Goal: Task Accomplishment & Management: Manage account settings

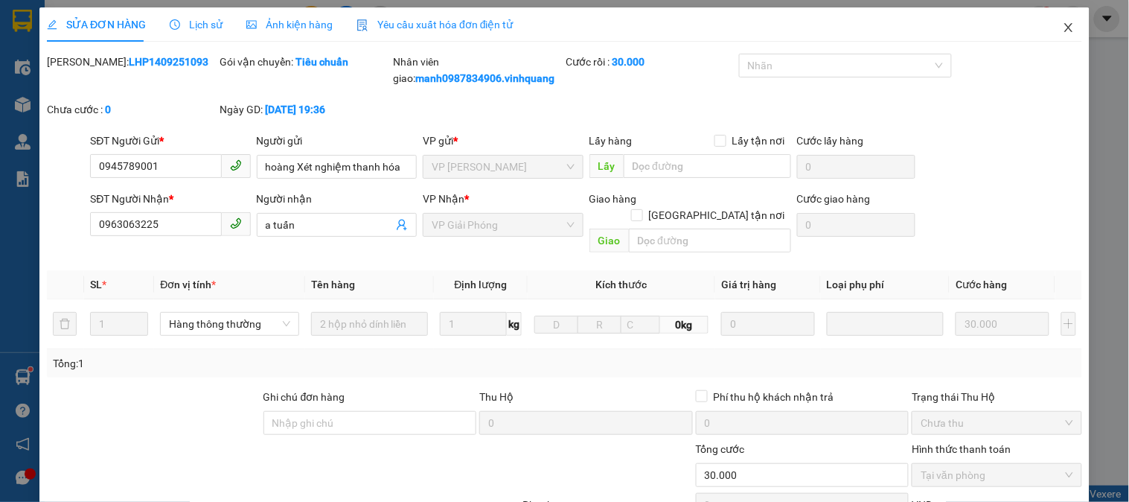
click at [1063, 22] on icon "close" at bounding box center [1069, 28] width 12 height 12
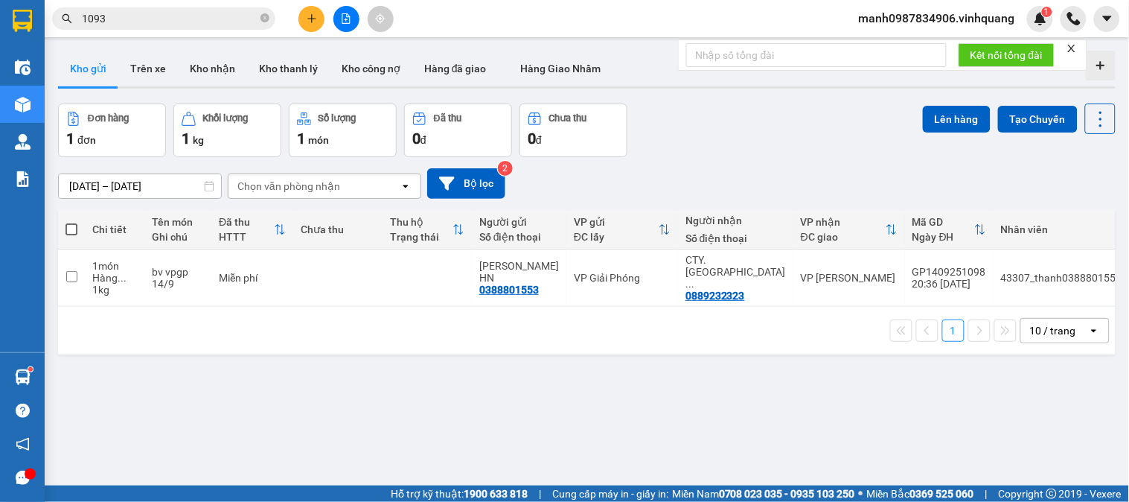
click at [310, 24] on button at bounding box center [312, 19] width 26 height 26
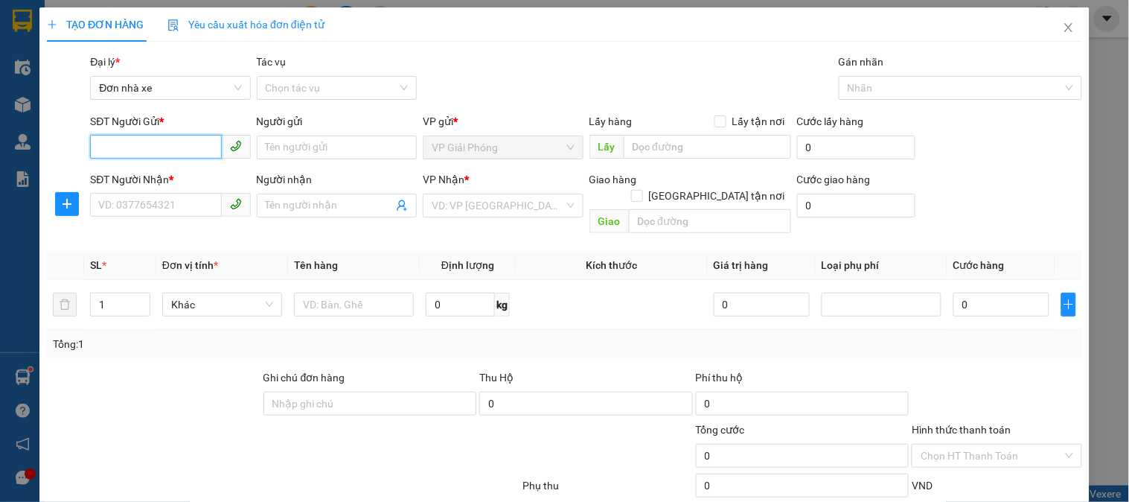
click at [115, 138] on input "SĐT Người Gửi *" at bounding box center [155, 147] width 131 height 24
click at [177, 172] on div "0972847187 - hằng" at bounding box center [168, 177] width 141 height 16
type input "0972847187"
type input "hằng"
type input "0968949036"
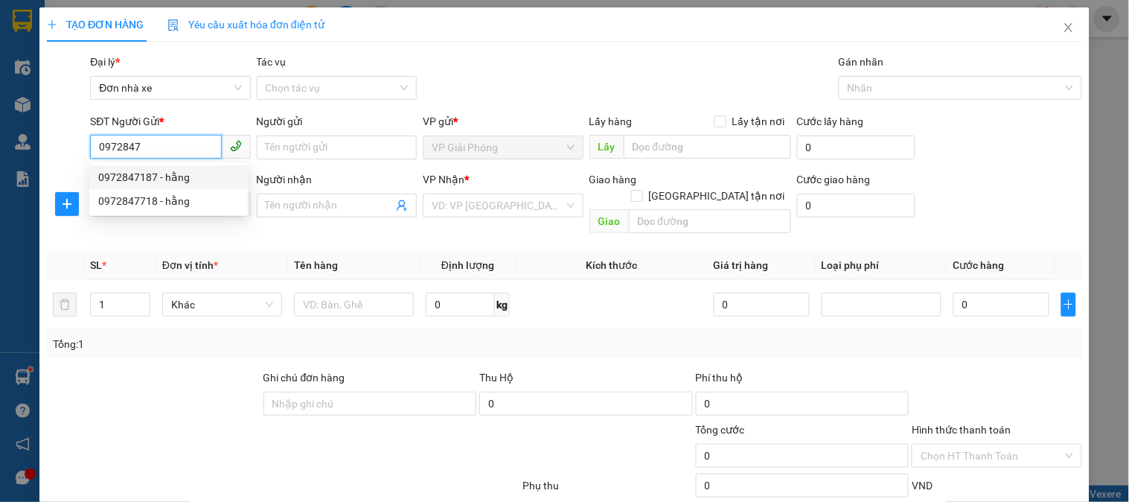
type input "vân"
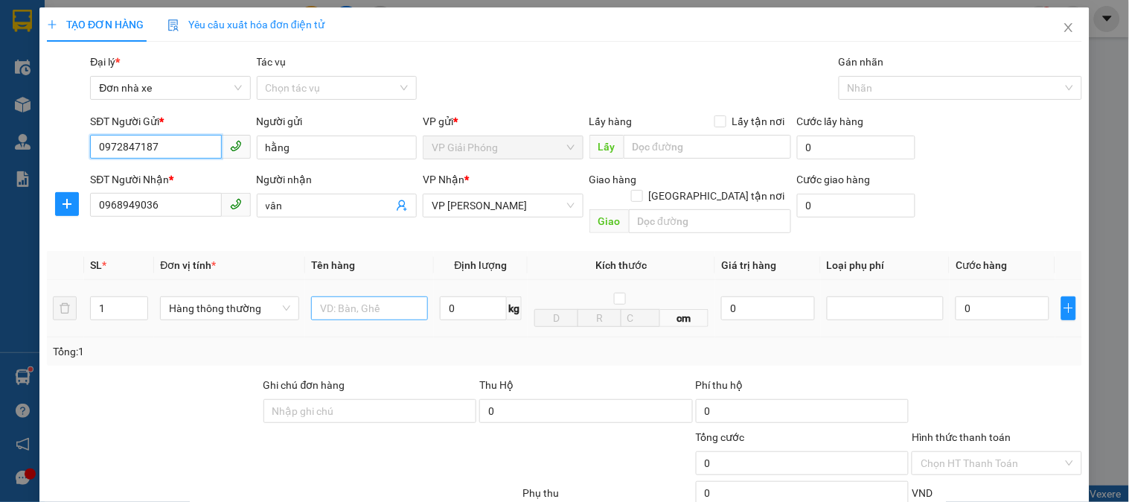
type input "0972847187"
click at [360, 296] on input "text" at bounding box center [369, 308] width 117 height 24
type input "bìa đen tô"
click at [465, 296] on input "0" at bounding box center [473, 308] width 67 height 24
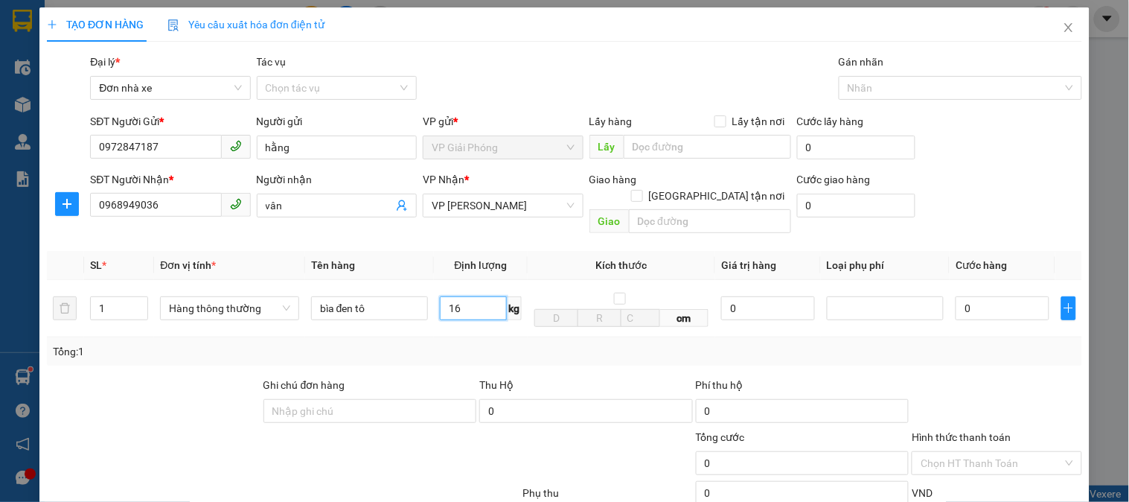
scroll to position [162, 0]
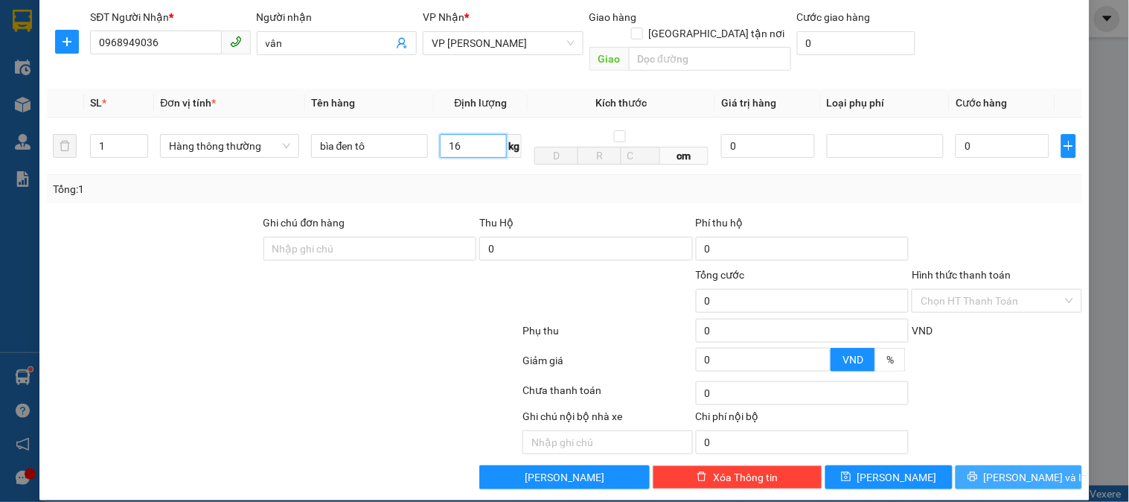
type input "16"
click at [1016, 469] on span "[PERSON_NAME] và In" at bounding box center [1036, 477] width 104 height 16
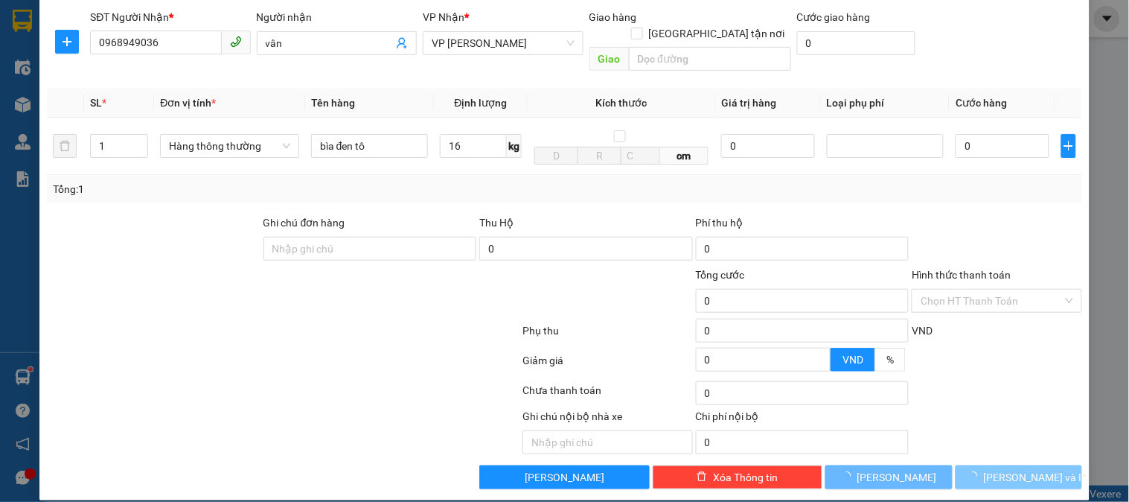
type input "50.000"
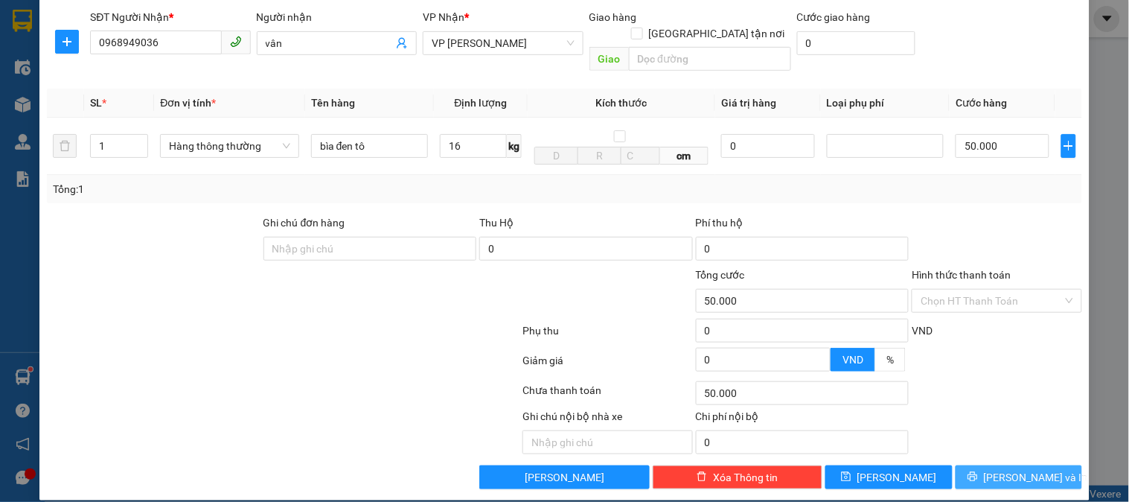
click at [1021, 469] on span "[PERSON_NAME] và In" at bounding box center [1036, 477] width 104 height 16
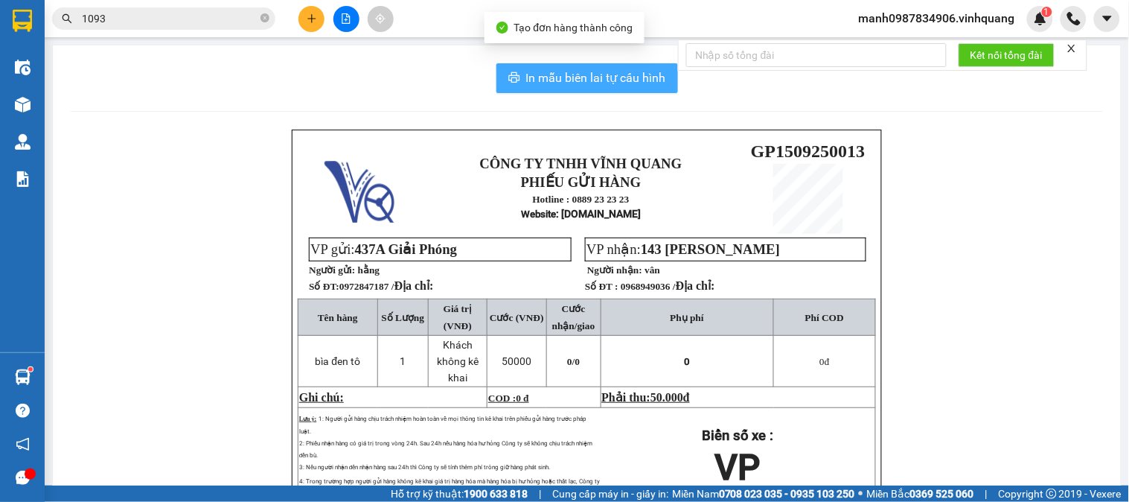
click at [585, 76] on span "In mẫu biên lai tự cấu hình" at bounding box center [596, 77] width 140 height 19
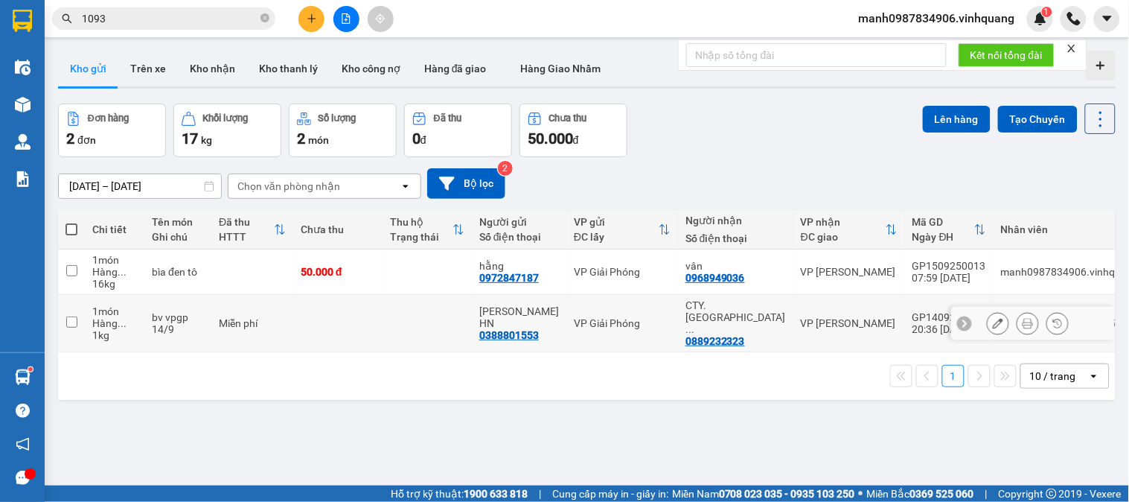
click at [73, 318] on input "checkbox" at bounding box center [71, 321] width 11 height 11
checkbox input "true"
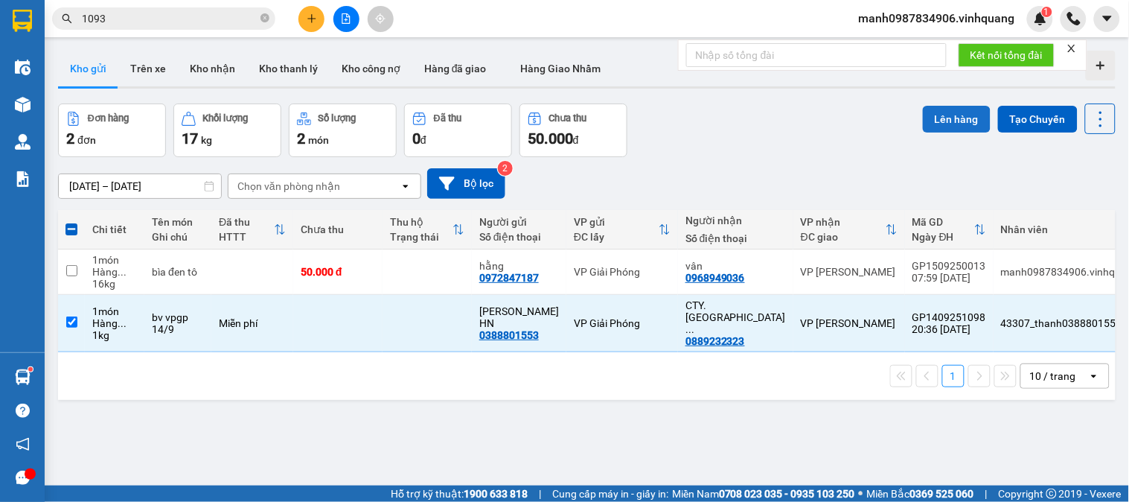
click at [948, 118] on button "Lên hàng" at bounding box center [957, 119] width 68 height 27
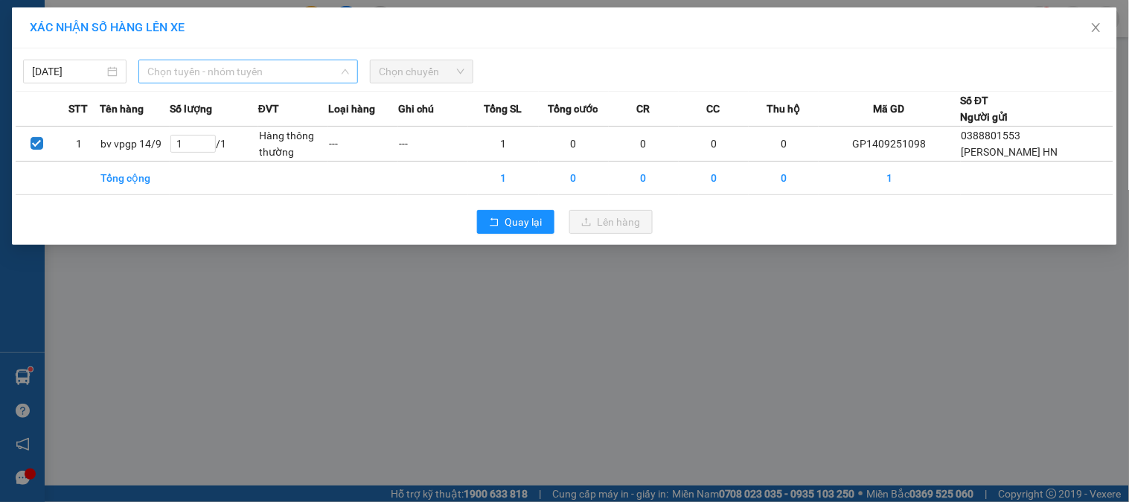
click at [226, 72] on span "Chọn tuyến - nhóm tuyến" at bounding box center [248, 71] width 202 height 22
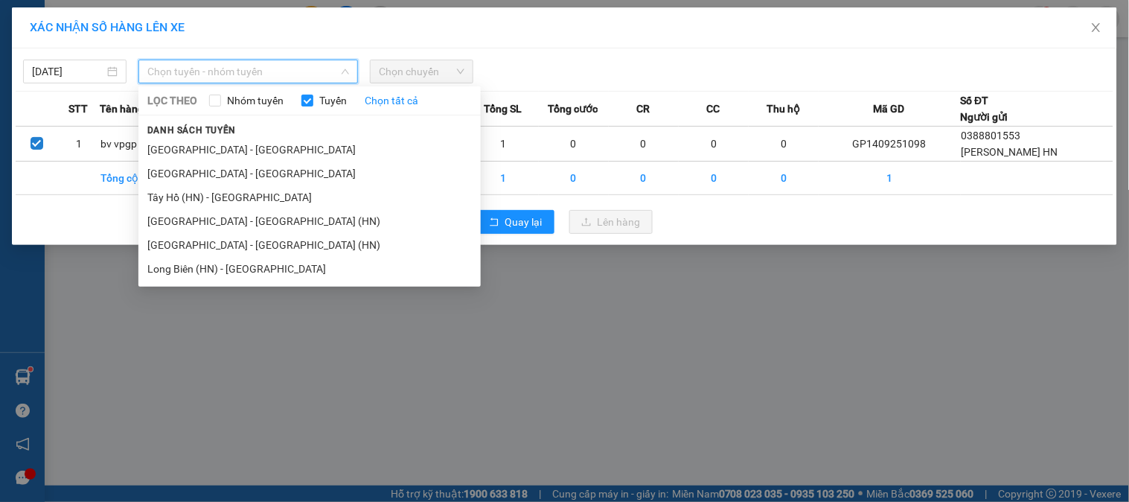
drag, startPoint x: 225, startPoint y: 173, endPoint x: 266, endPoint y: 162, distance: 42.4
click at [226, 173] on li "[GEOGRAPHIC_DATA] - [GEOGRAPHIC_DATA]" at bounding box center [309, 174] width 342 height 24
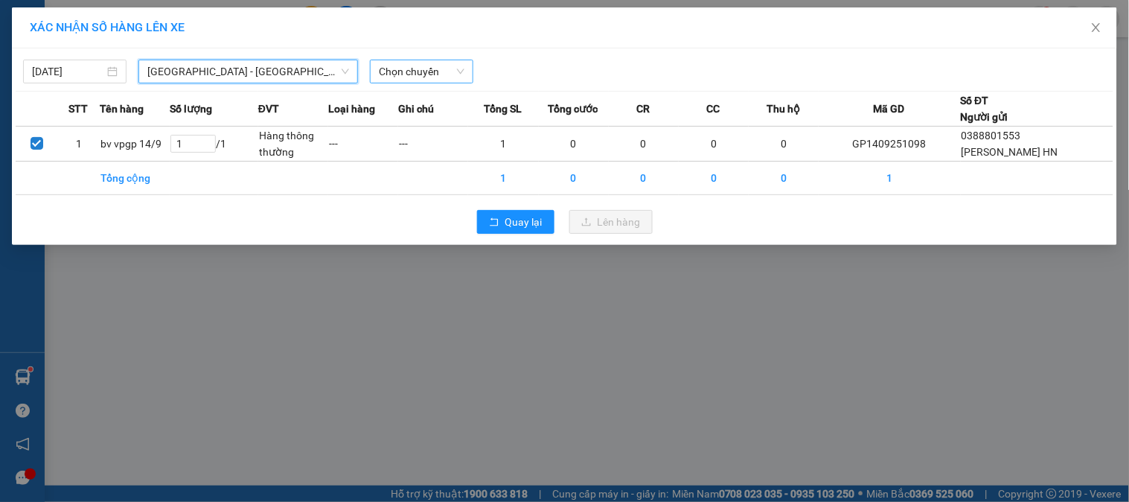
click at [410, 76] on span "Chọn chuyến" at bounding box center [422, 71] width 86 height 22
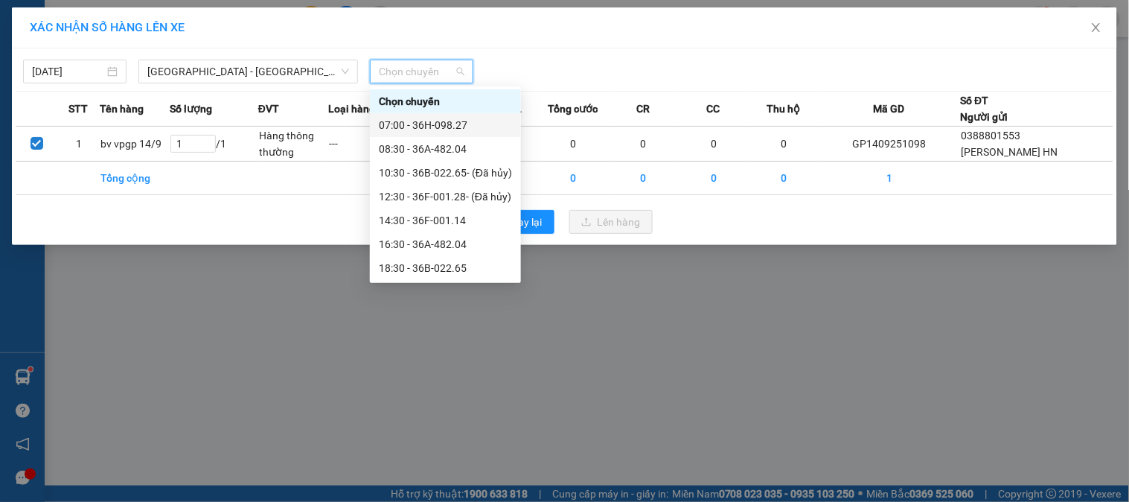
click at [430, 120] on div "07:00 - 36H-098.27" at bounding box center [445, 125] width 133 height 16
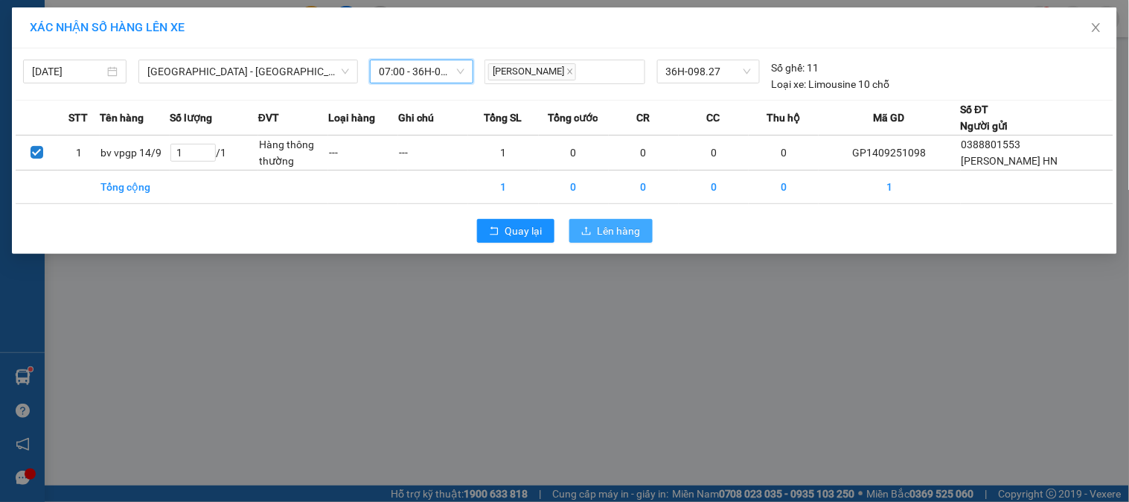
click at [635, 227] on span "Lên hàng" at bounding box center [619, 231] width 43 height 16
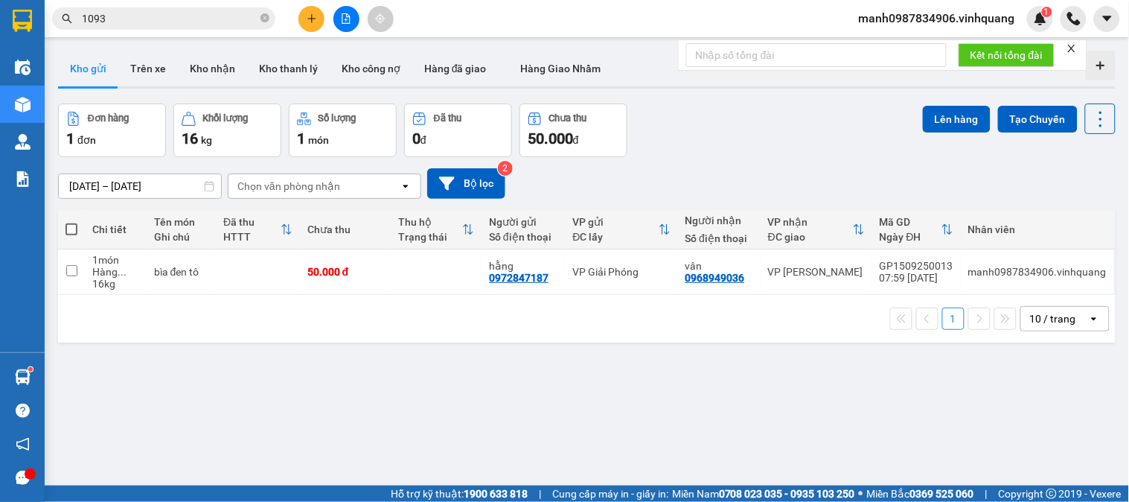
click at [315, 21] on icon "plus" at bounding box center [312, 18] width 10 height 10
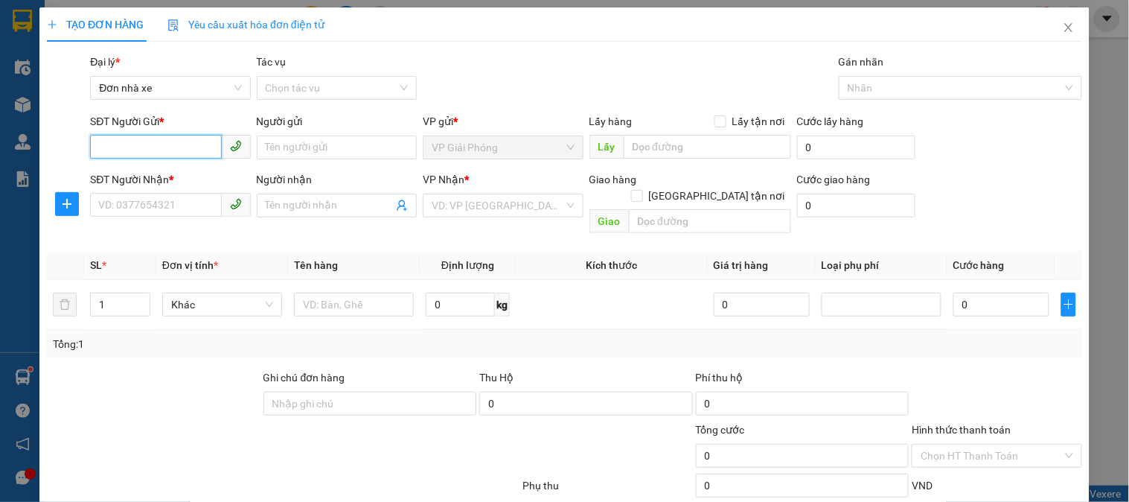
click at [109, 140] on input "SĐT Người Gửi *" at bounding box center [155, 147] width 131 height 24
type input "0985298886"
drag, startPoint x: 155, startPoint y: 179, endPoint x: 166, endPoint y: 168, distance: 15.8
click at [156, 179] on div "0985298886 - vân" at bounding box center [168, 177] width 141 height 16
type input "vân"
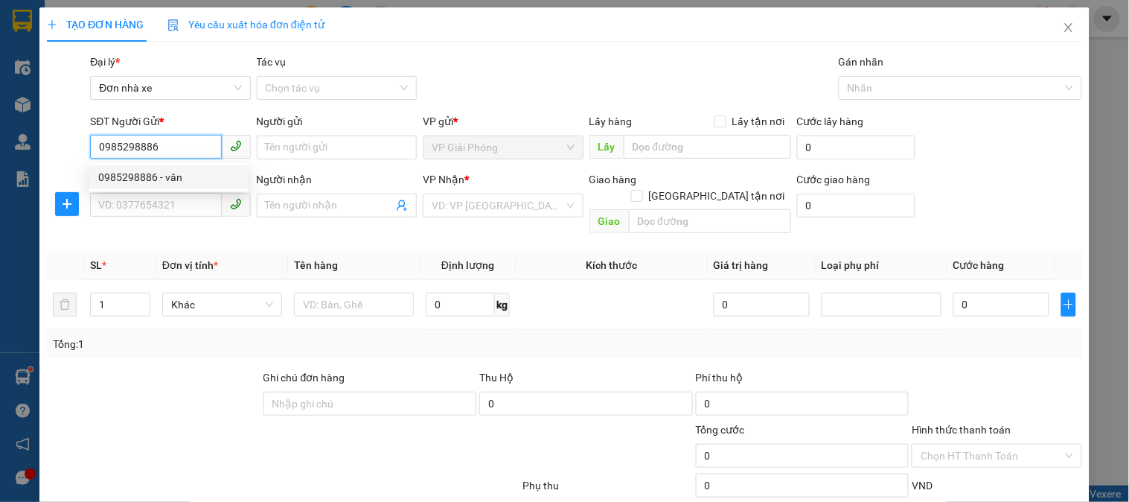
type input "0776797777"
type input "lực"
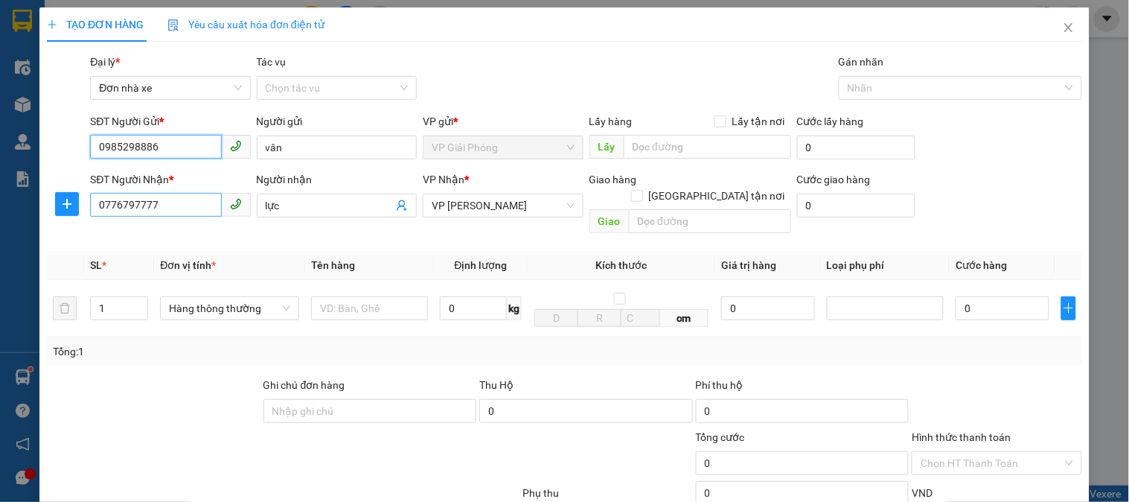
type input "0985298886"
drag, startPoint x: 143, startPoint y: 208, endPoint x: 0, endPoint y: 240, distance: 146.3
click at [47, 208] on div "SĐT Người Nhận * 0776797777 0776797777 Người nhận lực VP Nhận * VP [PERSON_NAME…" at bounding box center [564, 205] width 1038 height 68
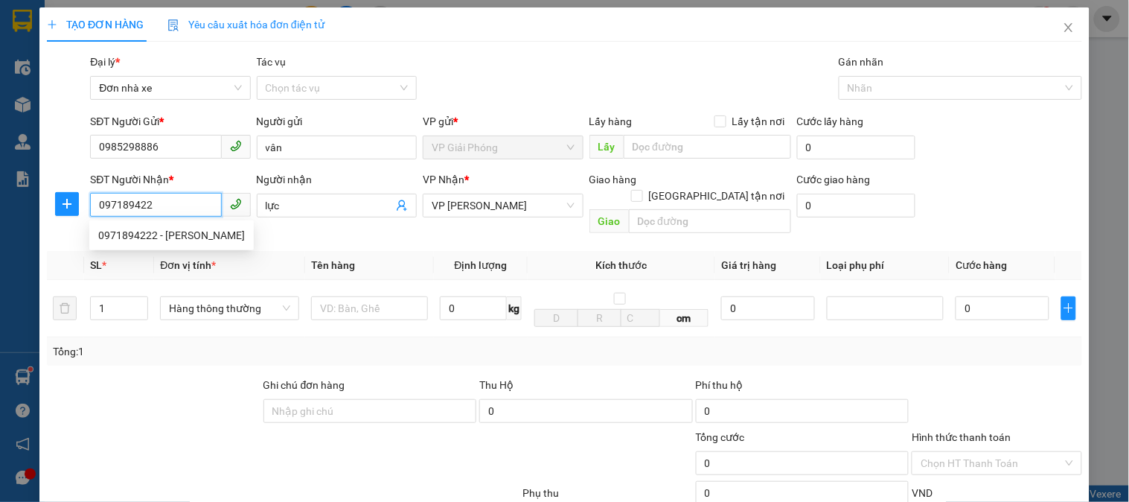
type input "0971894222"
click at [146, 227] on div "0971894222 - [PERSON_NAME]" at bounding box center [171, 235] width 147 height 16
type input "[PERSON_NAME]"
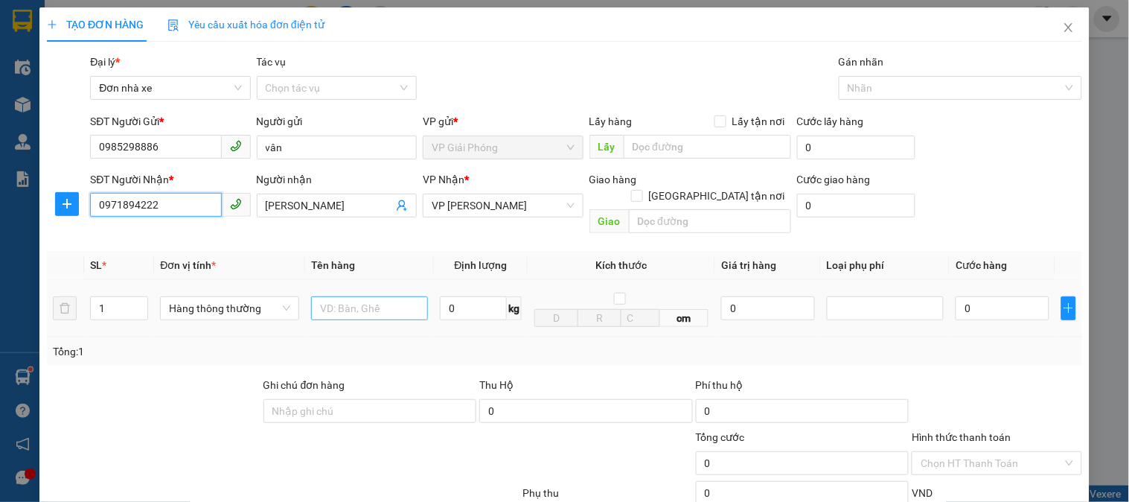
type input "0971894222"
click at [380, 296] on input "text" at bounding box center [369, 308] width 117 height 24
type input "hpo bd vàng"
click at [465, 296] on input "0" at bounding box center [473, 308] width 67 height 24
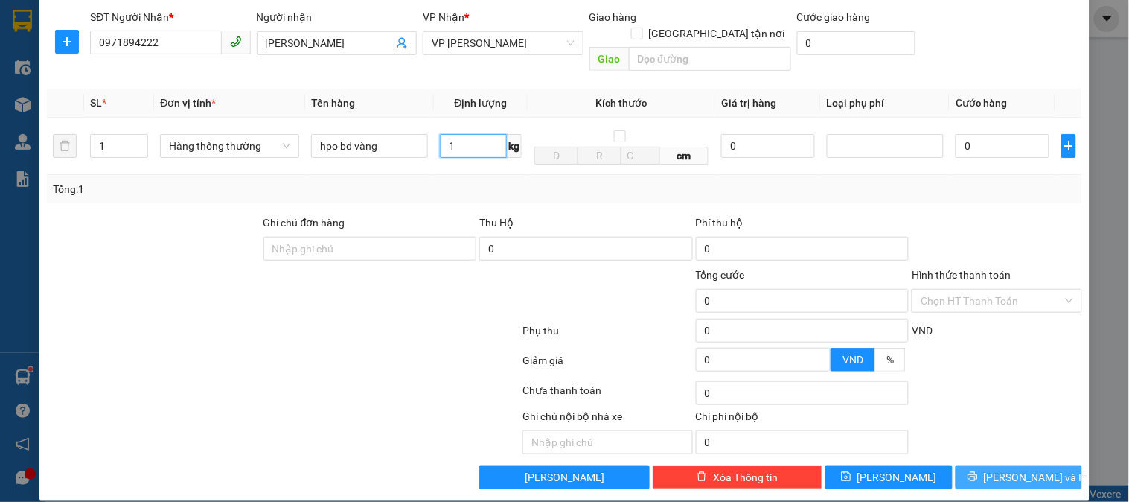
type input "1"
click at [1014, 465] on button "[PERSON_NAME] và In" at bounding box center [1019, 477] width 127 height 24
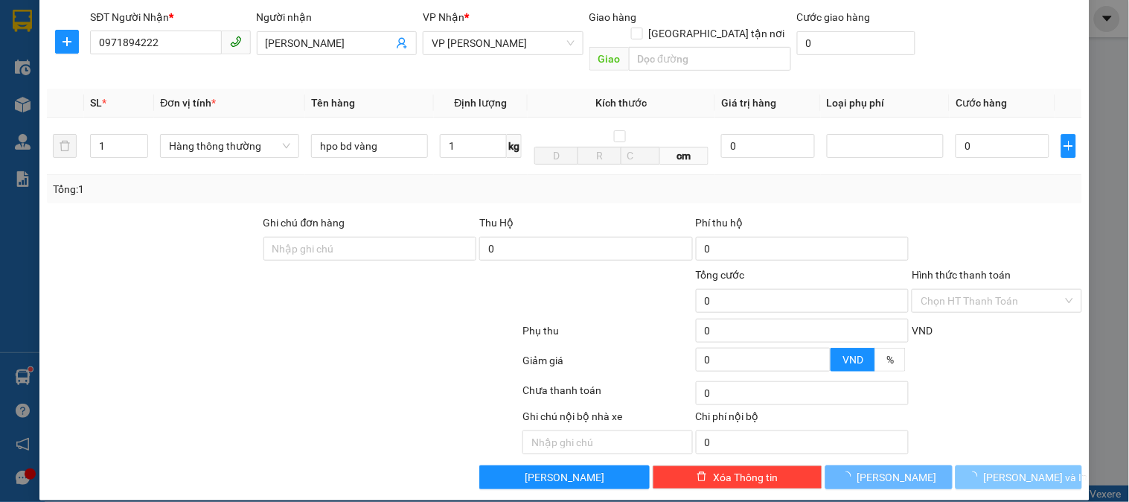
click at [1013, 465] on button "[PERSON_NAME] và In" at bounding box center [1019, 477] width 127 height 24
type input "30.000"
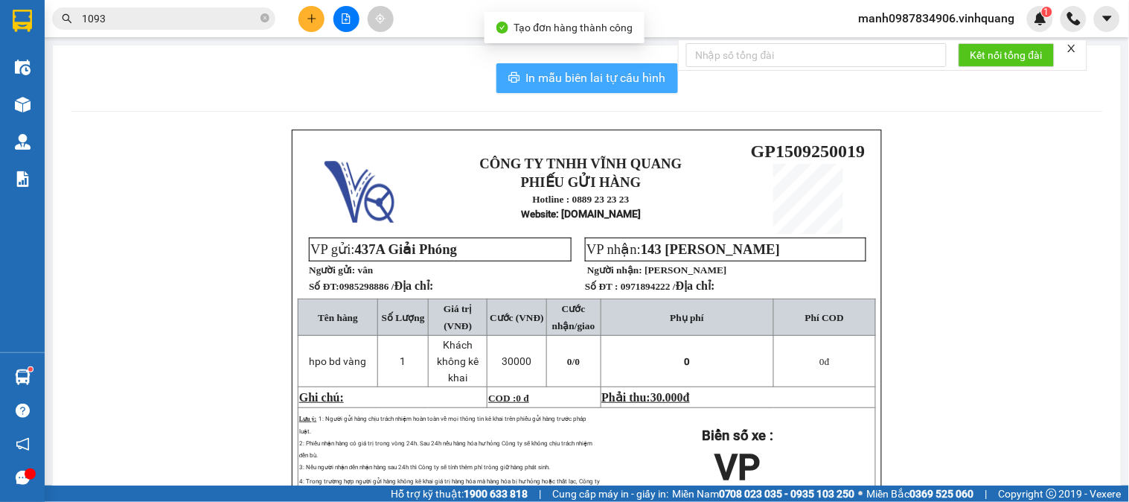
click at [590, 74] on span "In mẫu biên lai tự cấu hình" at bounding box center [596, 77] width 140 height 19
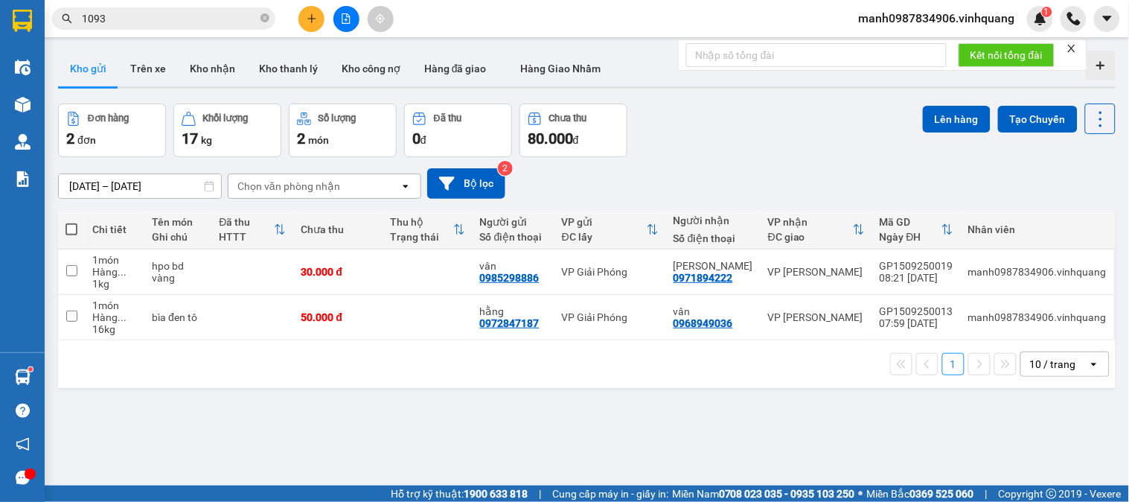
click at [259, 19] on span "1093" at bounding box center [163, 18] width 223 height 22
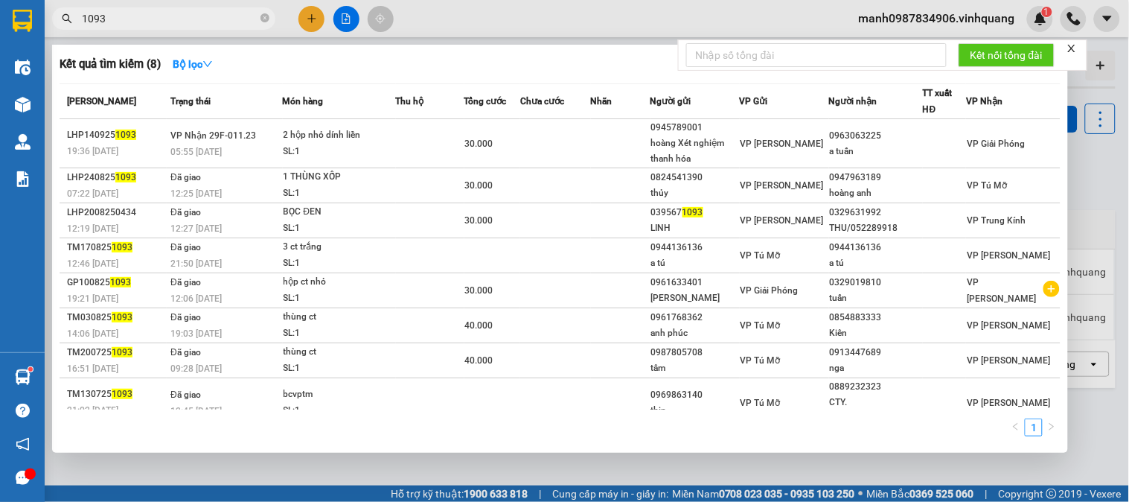
click at [270, 16] on span "1093" at bounding box center [163, 18] width 223 height 22
click at [261, 18] on icon "close-circle" at bounding box center [265, 17] width 9 height 9
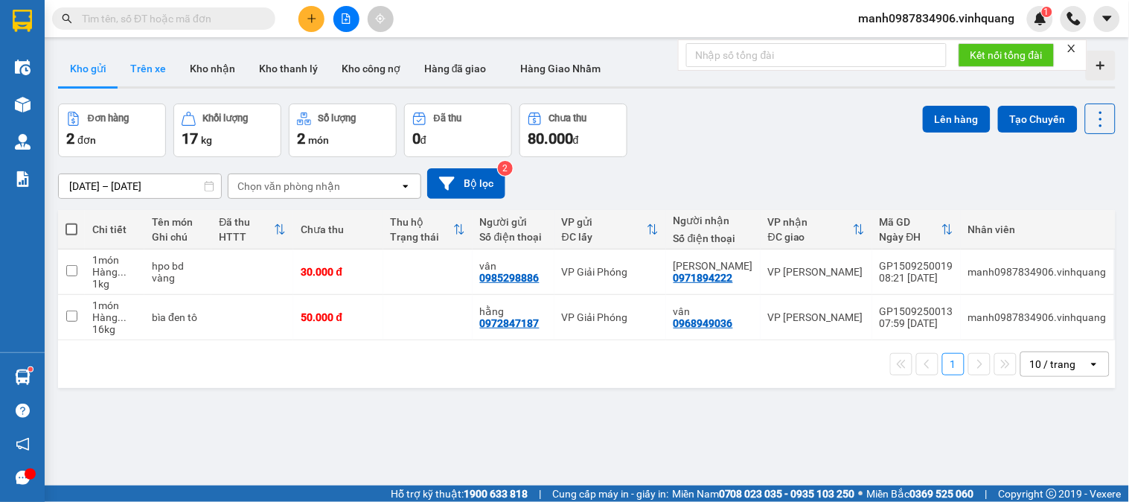
click at [152, 69] on button "Trên xe" at bounding box center [148, 69] width 60 height 36
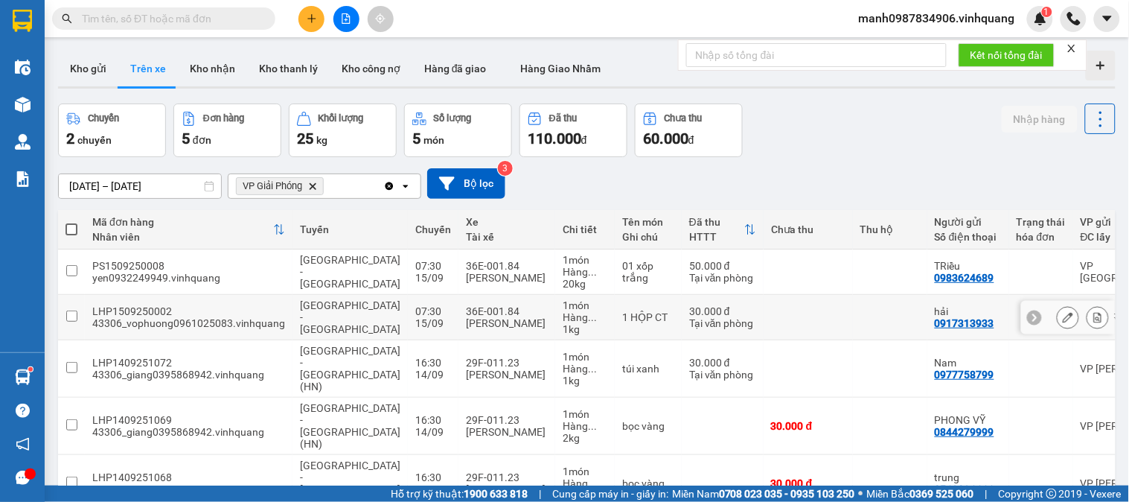
scroll to position [68, 0]
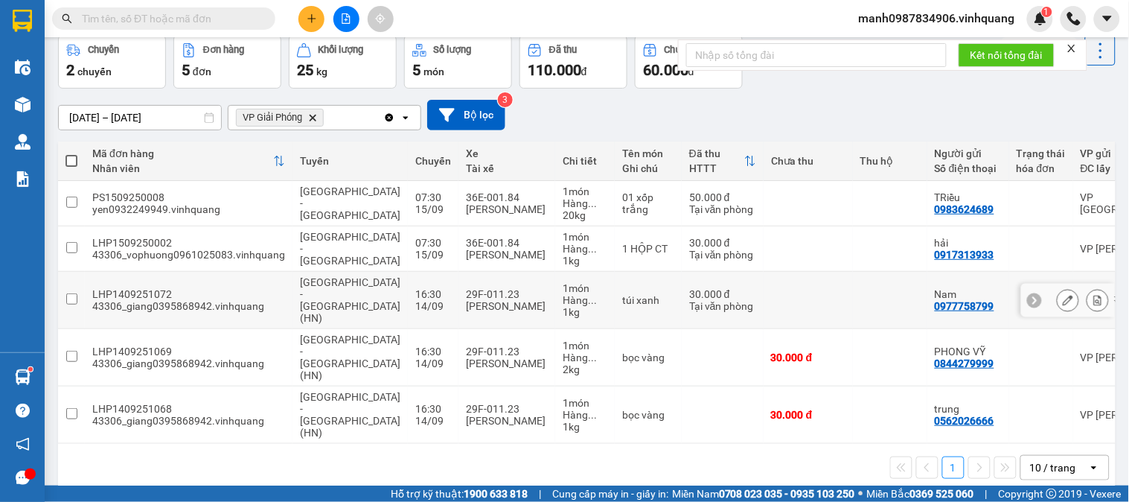
click at [73, 293] on input "checkbox" at bounding box center [71, 298] width 11 height 11
checkbox input "true"
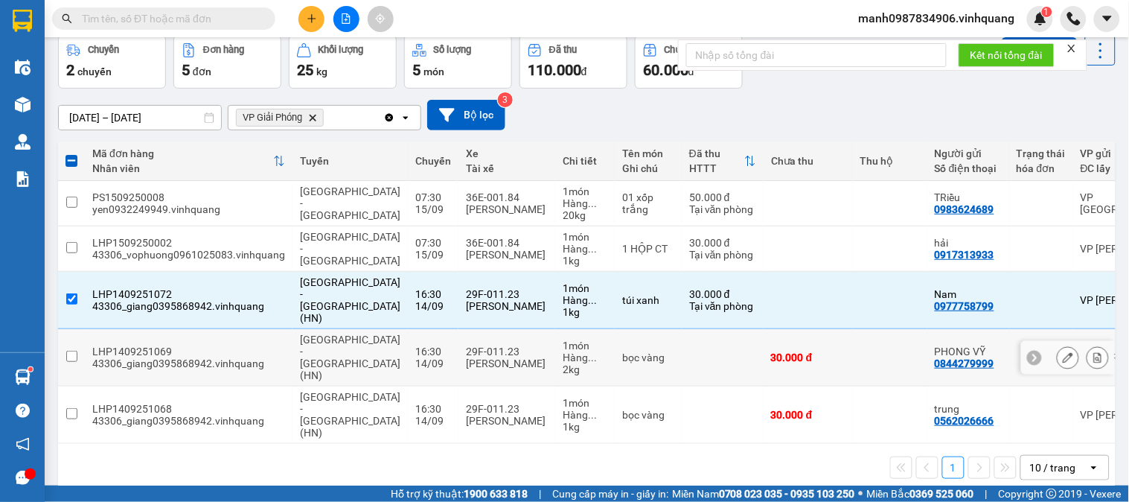
drag, startPoint x: 70, startPoint y: 334, endPoint x: 73, endPoint y: 353, distance: 19.6
click at [71, 351] on input "checkbox" at bounding box center [71, 356] width 11 height 11
checkbox input "true"
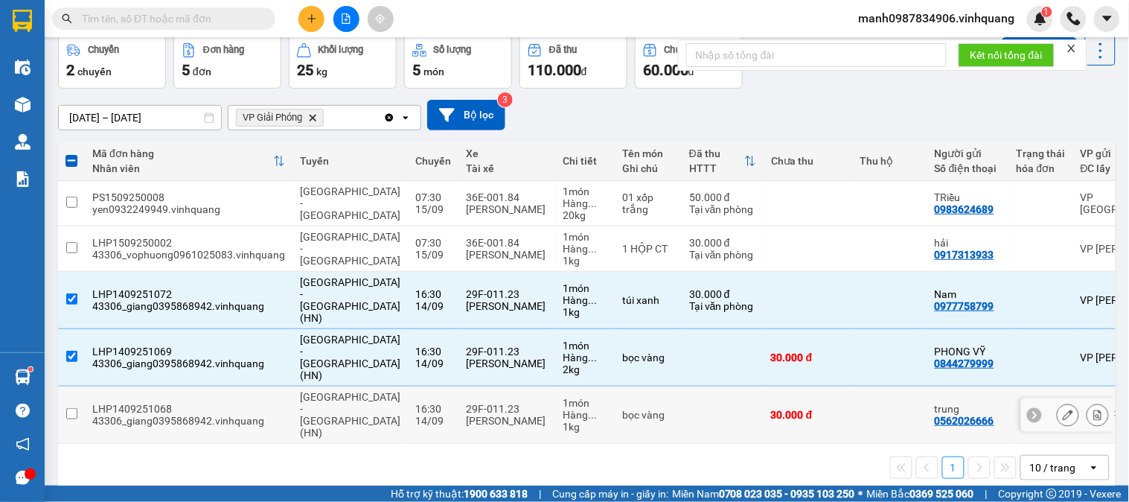
drag, startPoint x: 65, startPoint y: 392, endPoint x: 68, endPoint y: 384, distance: 9.0
click at [66, 389] on td at bounding box center [71, 414] width 27 height 57
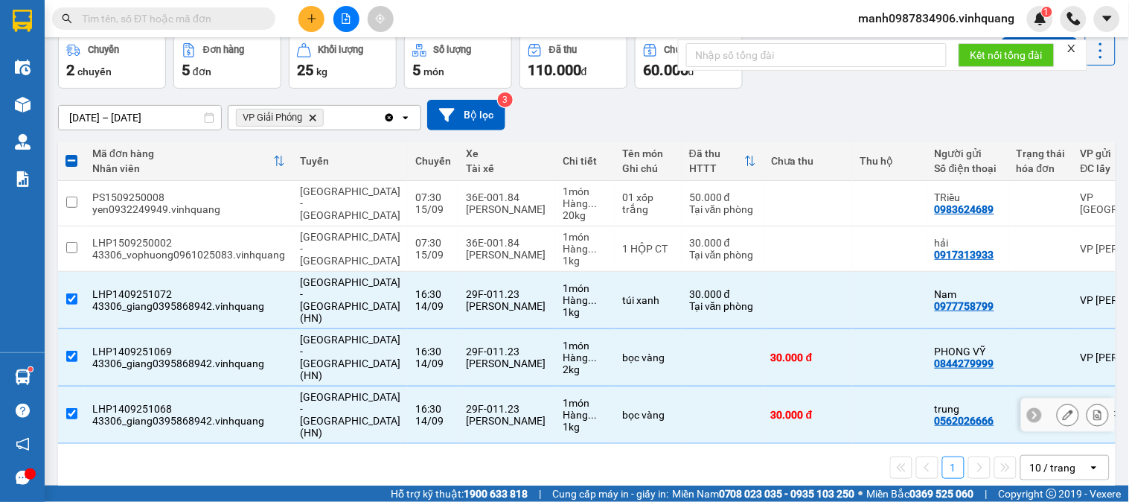
drag, startPoint x: 68, startPoint y: 383, endPoint x: 80, endPoint y: 383, distance: 11.9
click at [69, 408] on input "checkbox" at bounding box center [71, 413] width 11 height 11
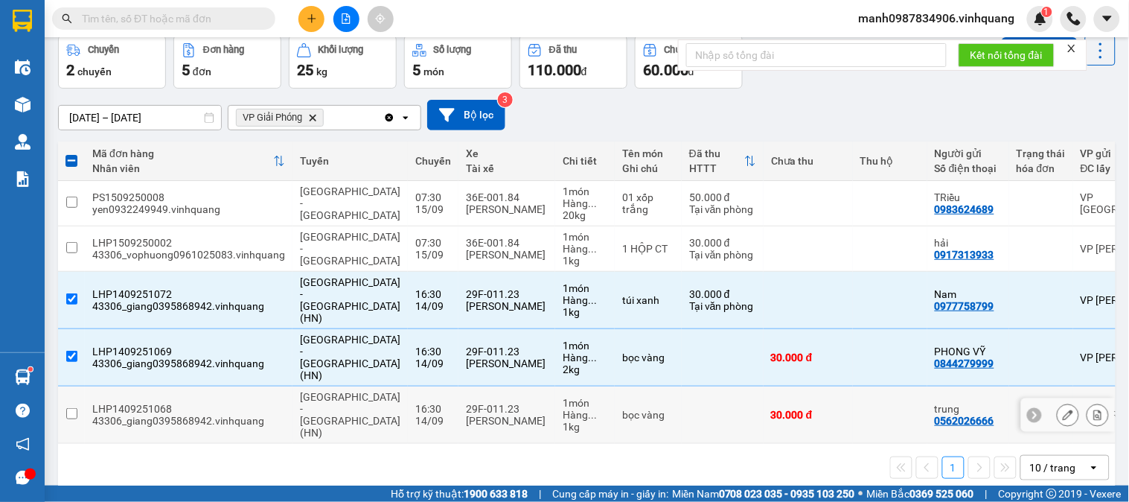
drag, startPoint x: 68, startPoint y: 383, endPoint x: 123, endPoint y: 383, distance: 55.1
click at [72, 408] on input "checkbox" at bounding box center [71, 413] width 11 height 11
checkbox input "true"
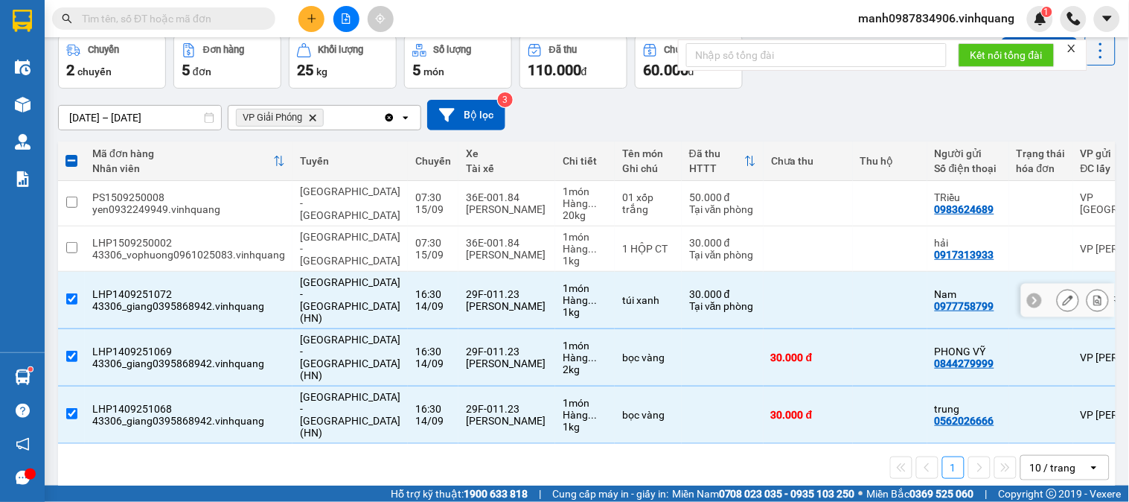
scroll to position [0, 0]
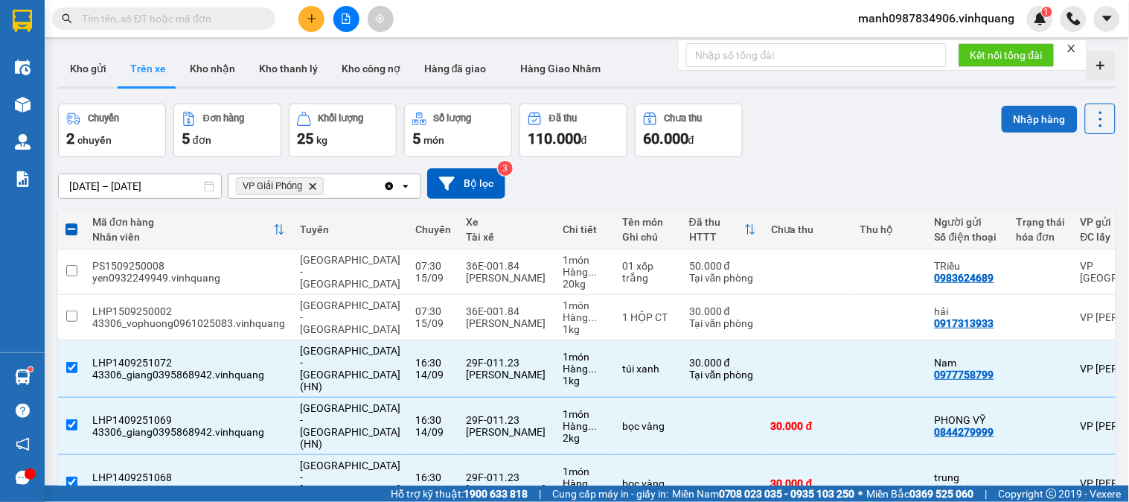
click at [1035, 113] on button "Nhập hàng" at bounding box center [1040, 119] width 76 height 27
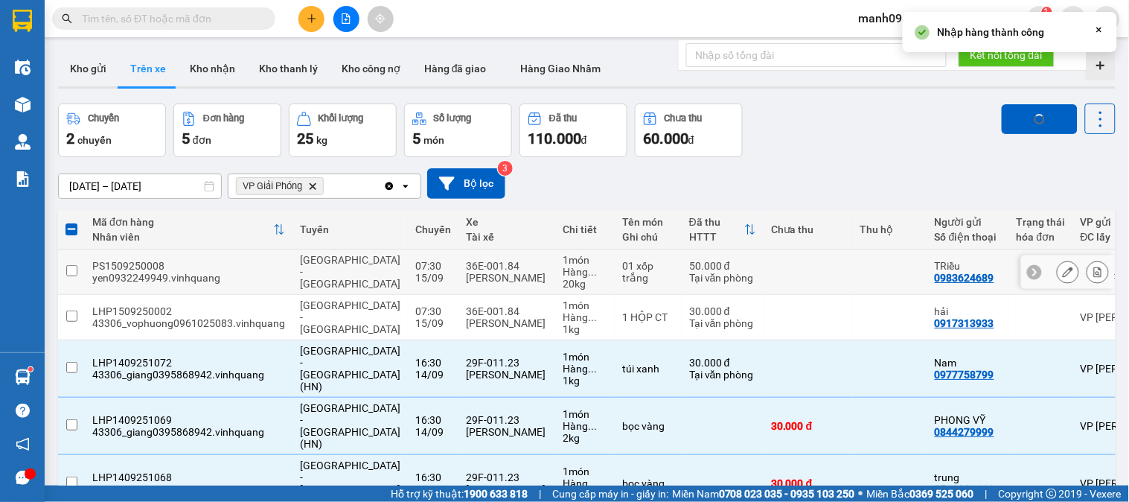
checkbox input "false"
